Goal: Find contact information: Find contact information

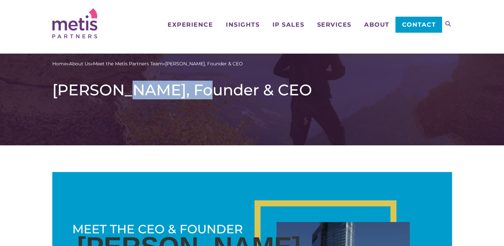
drag, startPoint x: 201, startPoint y: 89, endPoint x: 125, endPoint y: 91, distance: 76.4
click at [125, 91] on h1 "[PERSON_NAME], Founder & CEO" at bounding box center [252, 90] width 400 height 19
copy h1 "[PERSON_NAME]"
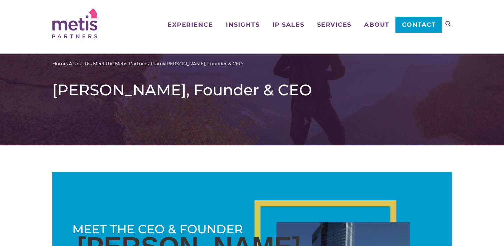
click at [117, 83] on h1 "[PERSON_NAME], Founder & CEO" at bounding box center [252, 90] width 400 height 19
drag, startPoint x: 118, startPoint y: 91, endPoint x: 52, endPoint y: 94, distance: 66.1
click at [52, 94] on div "Home » About Us » Meet the Metis Partners Team » [PERSON_NAME], Founder & CEO […" at bounding box center [252, 100] width 504 height 92
copy h1 "[PERSON_NAME], Founder & CEO"
click at [121, 92] on h1 "[PERSON_NAME], Founder & CEO" at bounding box center [252, 90] width 400 height 19
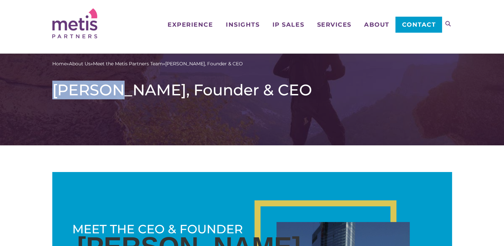
drag, startPoint x: 119, startPoint y: 89, endPoint x: 52, endPoint y: 89, distance: 66.7
click at [52, 89] on h1 "[PERSON_NAME], Founder & CEO" at bounding box center [252, 90] width 400 height 19
copy h1 "[PERSON_NAME]"
drag, startPoint x: 225, startPoint y: 90, endPoint x: 329, endPoint y: 89, distance: 103.7
click at [329, 89] on h1 "[PERSON_NAME], Founder & CEO" at bounding box center [252, 90] width 400 height 19
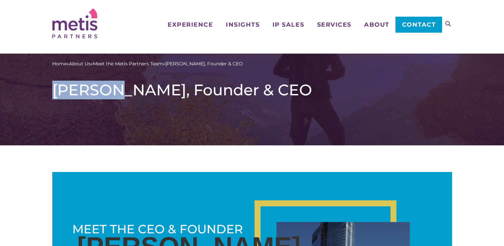
copy h1 "Founder & CEO"
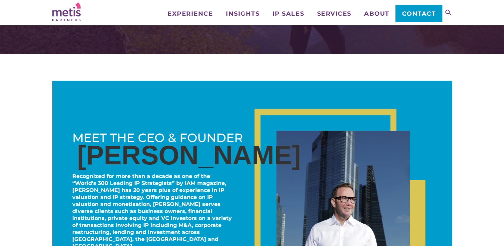
scroll to position [100, 0]
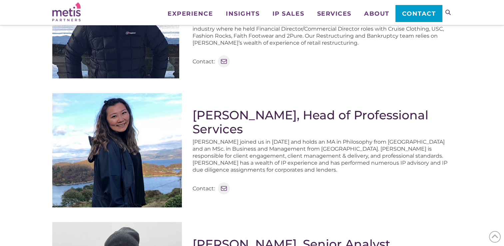
scroll to position [467, 0]
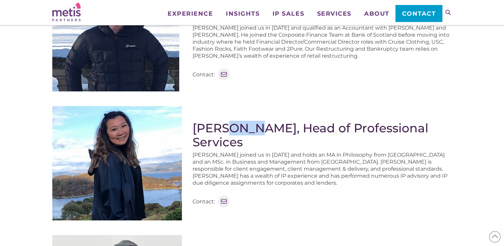
drag, startPoint x: 227, startPoint y: 128, endPoint x: 257, endPoint y: 129, distance: 30.0
click at [257, 129] on h2 "[PERSON_NAME], Head of Professional Services" at bounding box center [323, 135] width 260 height 28
copy h2 "[PERSON_NAME]"
click at [291, 126] on h2 "[PERSON_NAME], Head of Professional Services" at bounding box center [323, 135] width 260 height 28
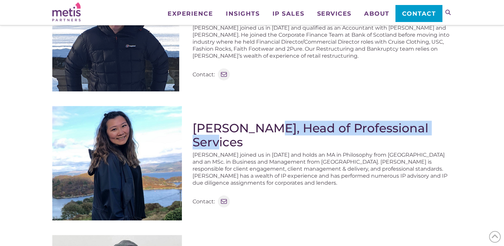
drag, startPoint x: 266, startPoint y: 128, endPoint x: 453, endPoint y: 126, distance: 187.0
click at [453, 126] on div "Operating with the agility of a boutique firm but having the impact of the lead…" at bounding box center [252, 225] width 504 height 1201
copy h2 "Head of Professional Services"
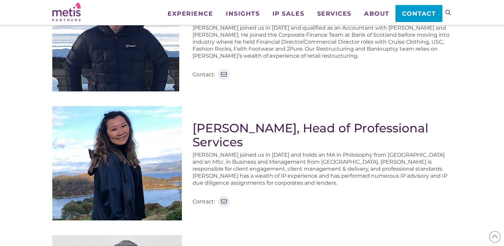
click at [249, 151] on p "[PERSON_NAME] joined us in [DATE] and holds an MA in Philosophy from [GEOGRAPHI…" at bounding box center [323, 168] width 260 height 35
click at [221, 199] on icon at bounding box center [224, 201] width 7 height 5
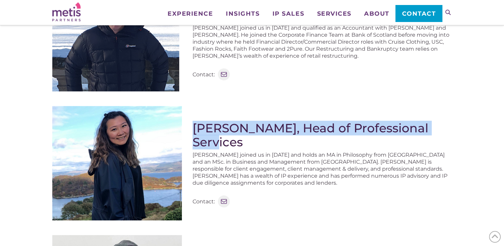
drag, startPoint x: 195, startPoint y: 125, endPoint x: 448, endPoint y: 119, distance: 253.5
click at [448, 119] on div "Ruby Chan, Head of Professional Services Ruby joined us in 2015 and holds an MA…" at bounding box center [323, 166] width 260 height 120
copy h2 "Ruby Chan, Head of Professional Services"
